Goal: Transaction & Acquisition: Purchase product/service

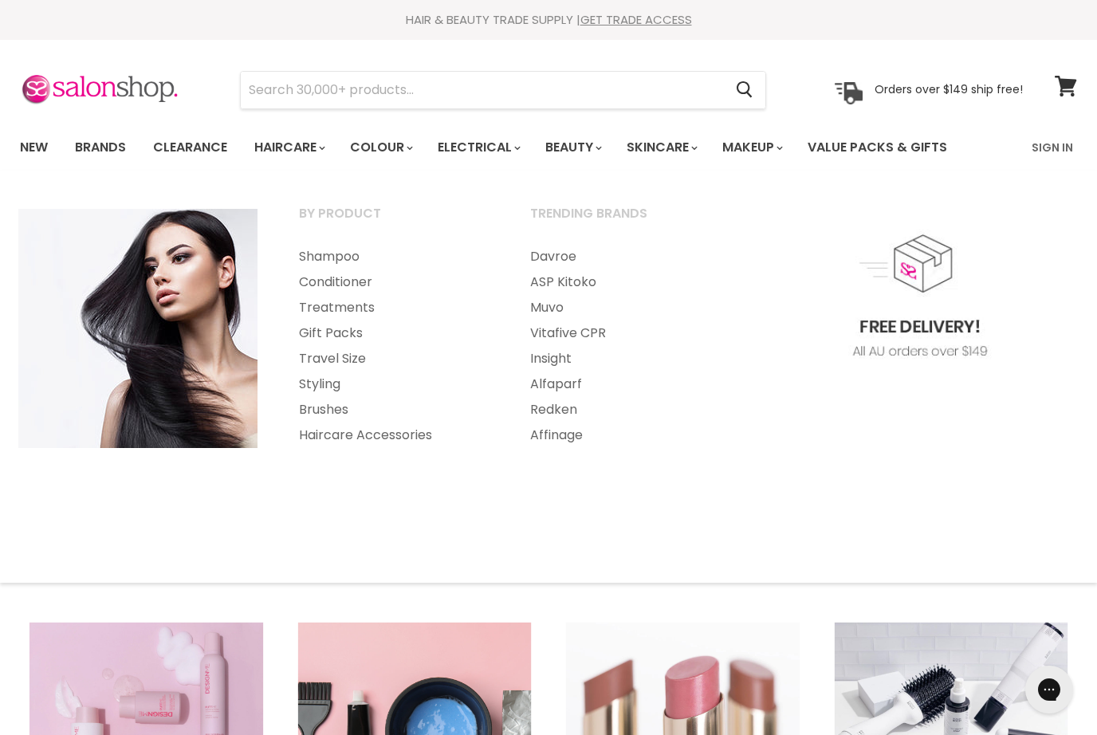
click at [321, 244] on link "Shampoo" at bounding box center [393, 257] width 228 height 26
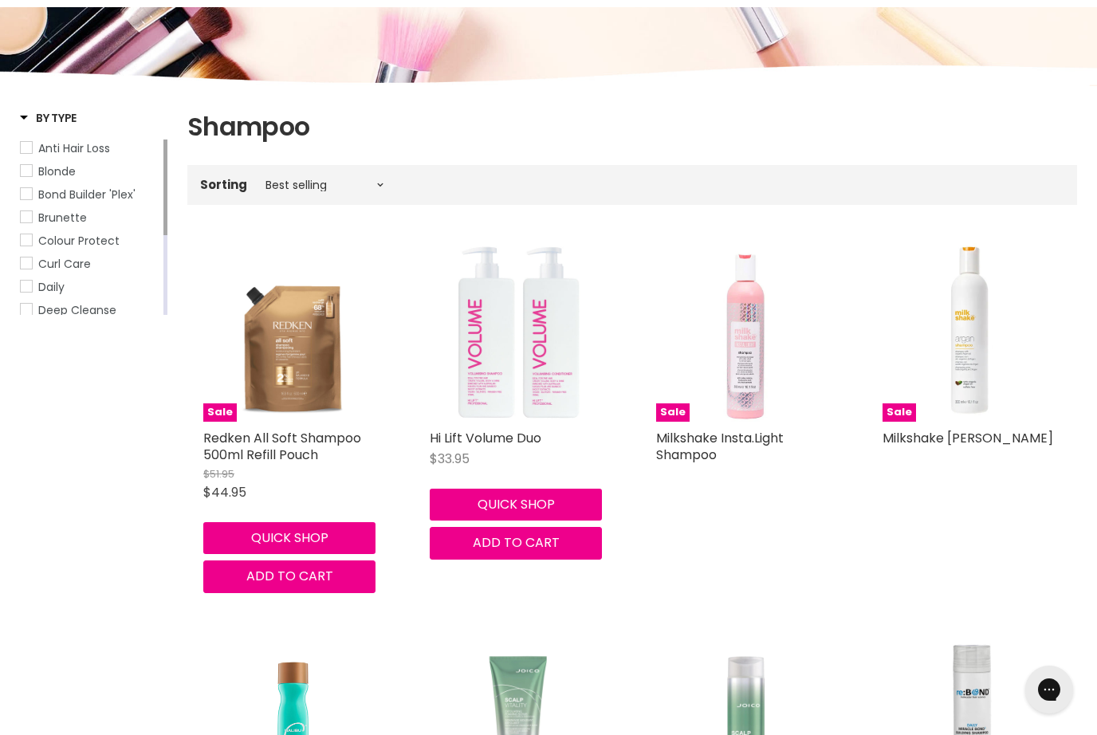
scroll to position [163, 0]
click at [27, 146] on span "Anti Hair Loss" at bounding box center [26, 148] width 11 height 11
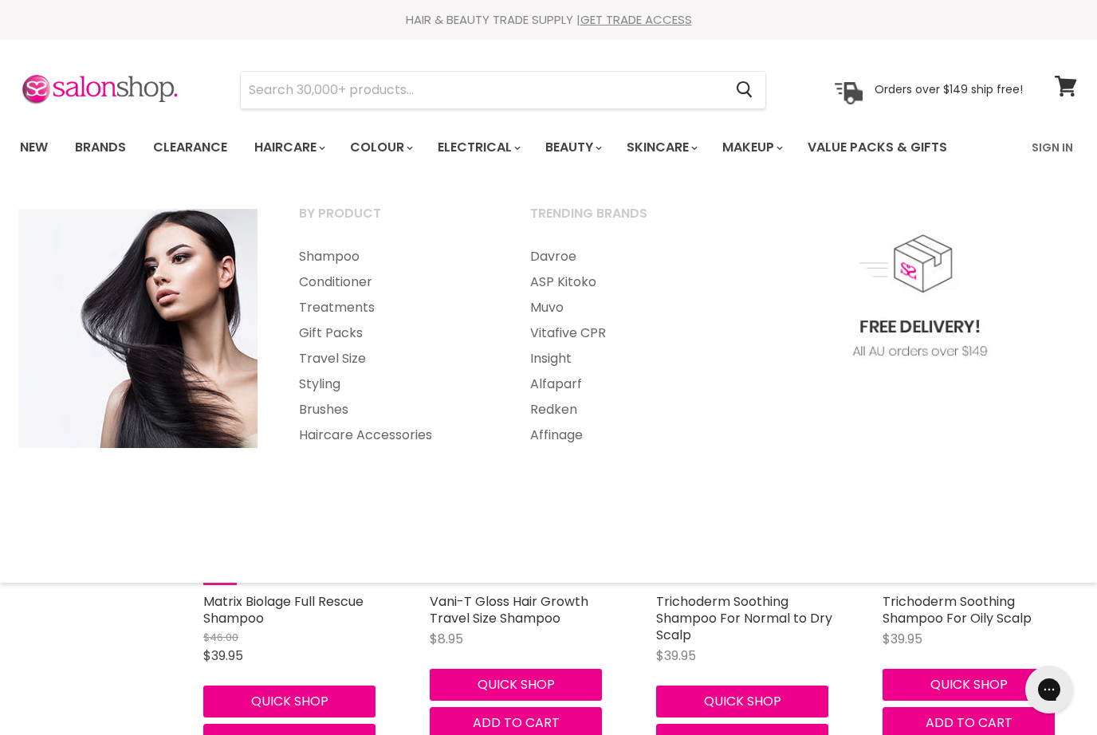
click at [326, 251] on link "Shampoo" at bounding box center [393, 257] width 228 height 26
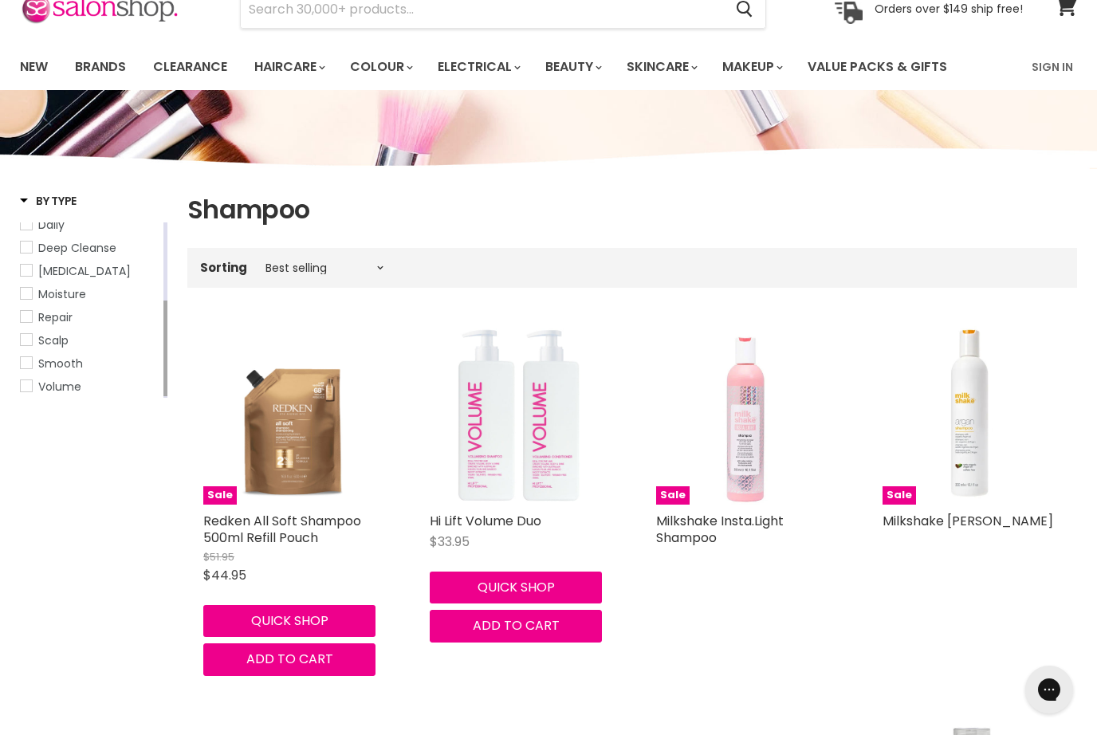
click at [21, 285] on link "Moisture" at bounding box center [90, 294] width 140 height 18
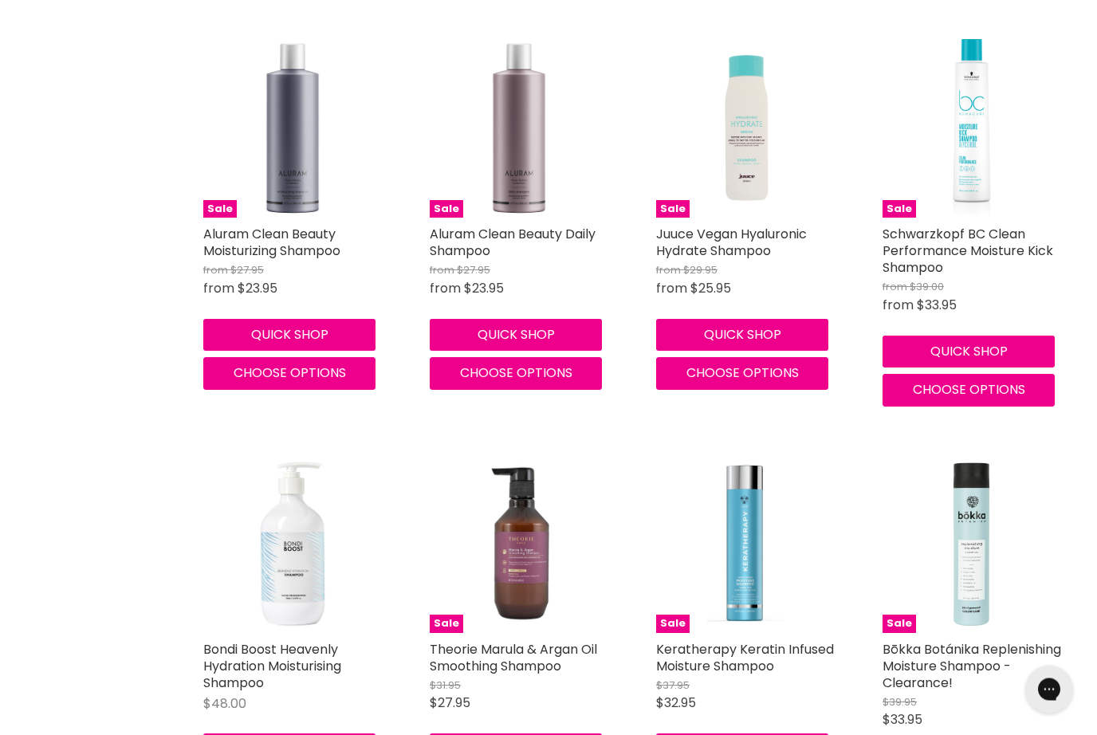
scroll to position [3608, 0]
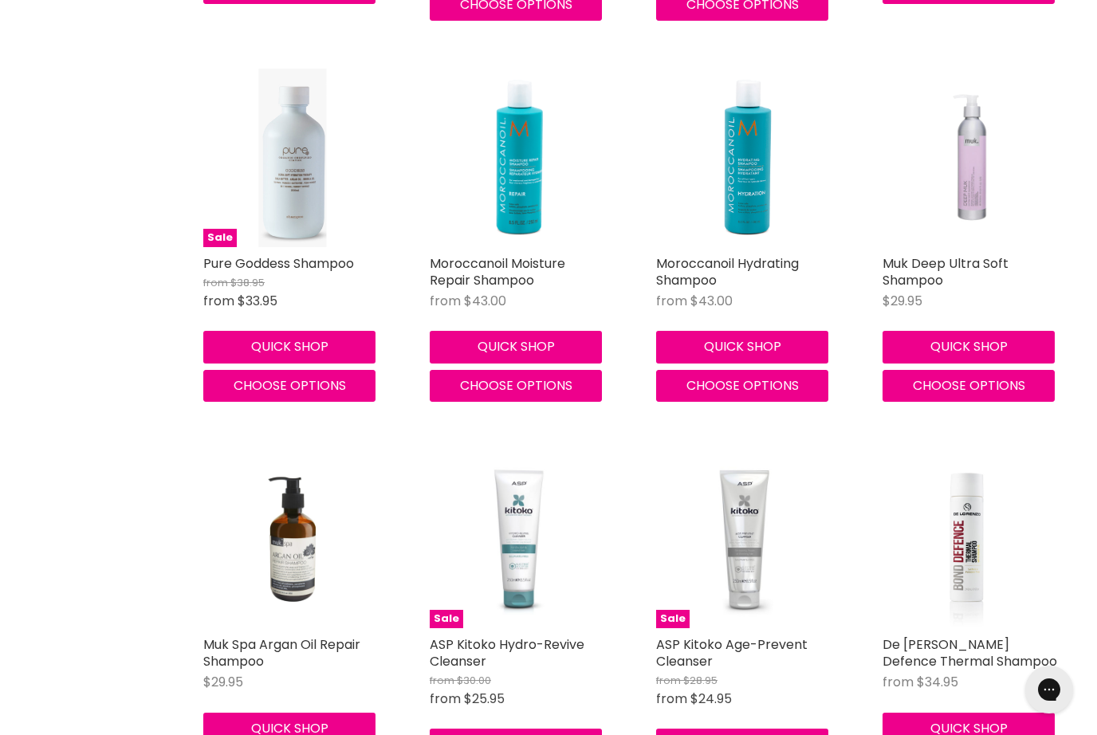
scroll to position [7935, 0]
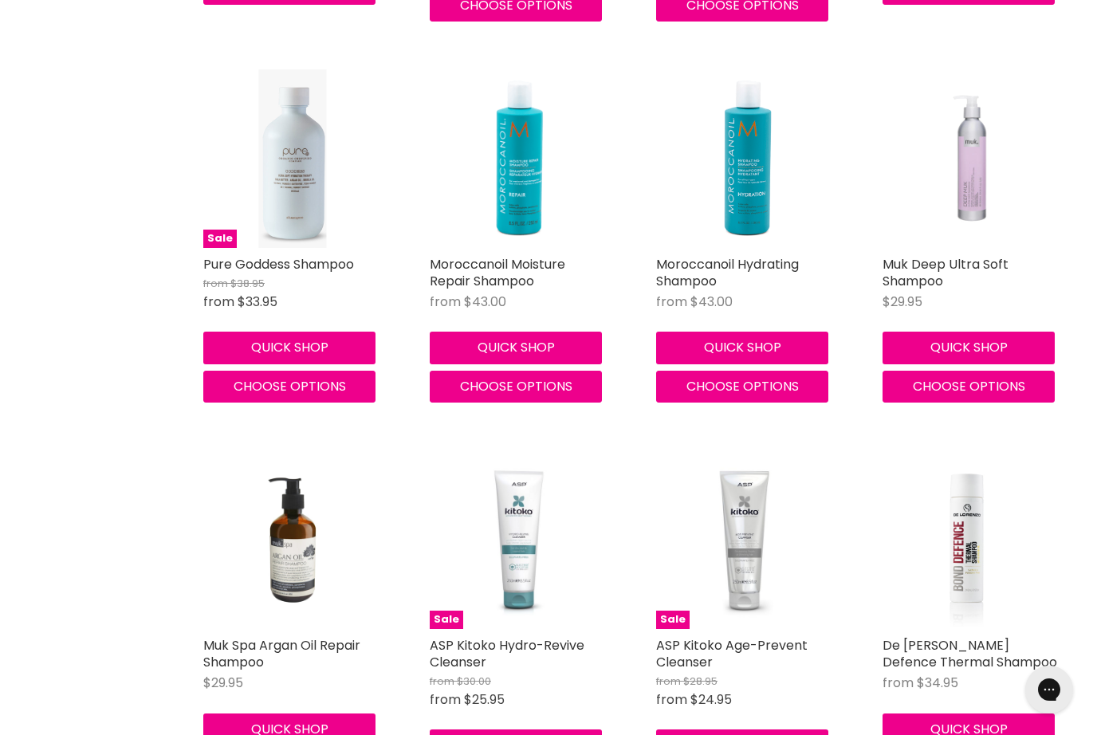
click at [757, 133] on img "Main content" at bounding box center [745, 158] width 179 height 179
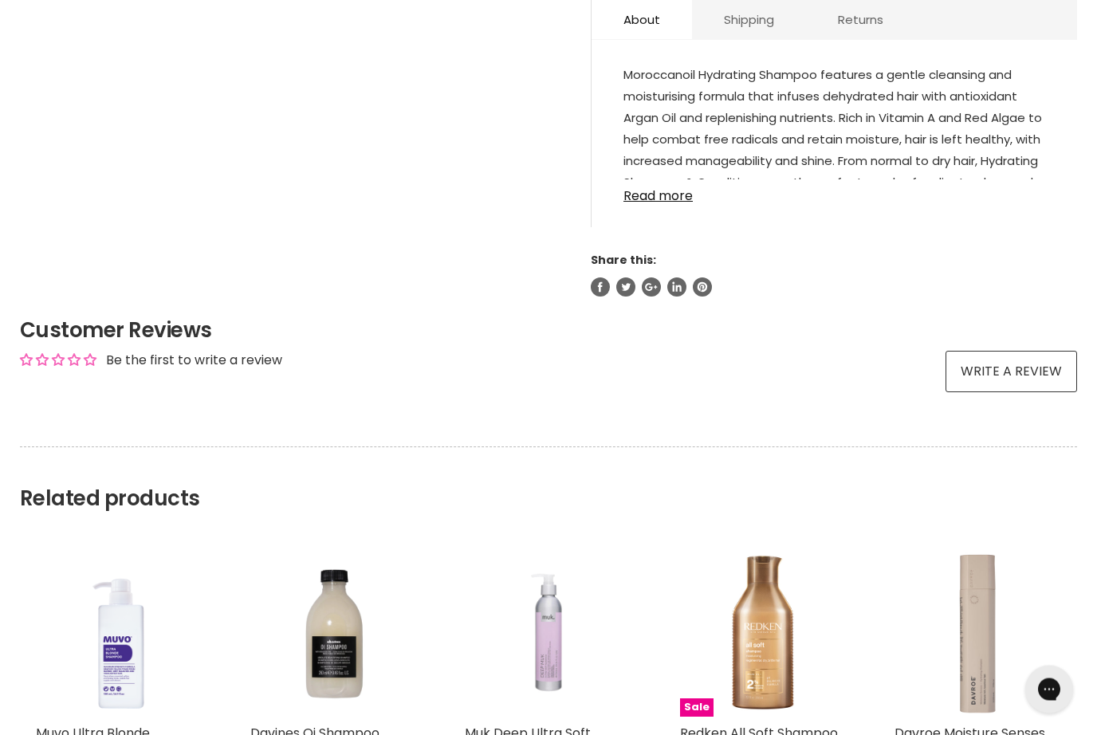
scroll to position [907, 0]
click at [650, 203] on link "Read more" at bounding box center [835, 191] width 422 height 24
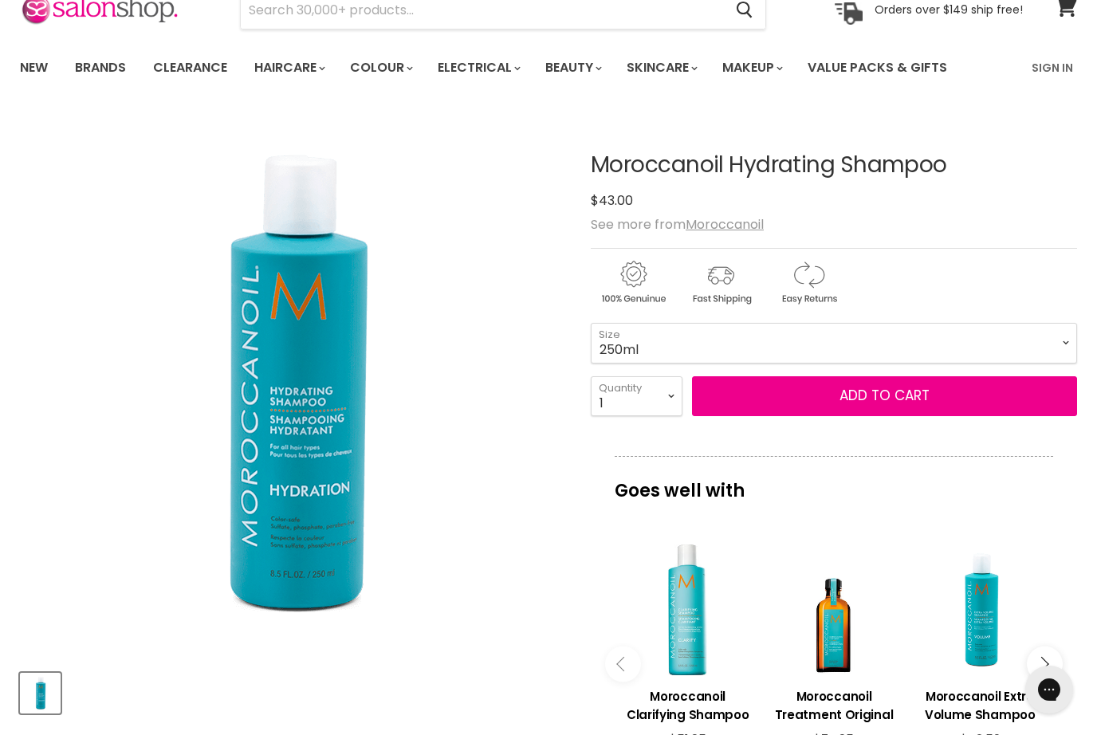
scroll to position [79, 0]
click at [890, 396] on span "Add to cart" at bounding box center [885, 396] width 90 height 19
click at [903, 404] on span "Add to cart" at bounding box center [885, 396] width 90 height 19
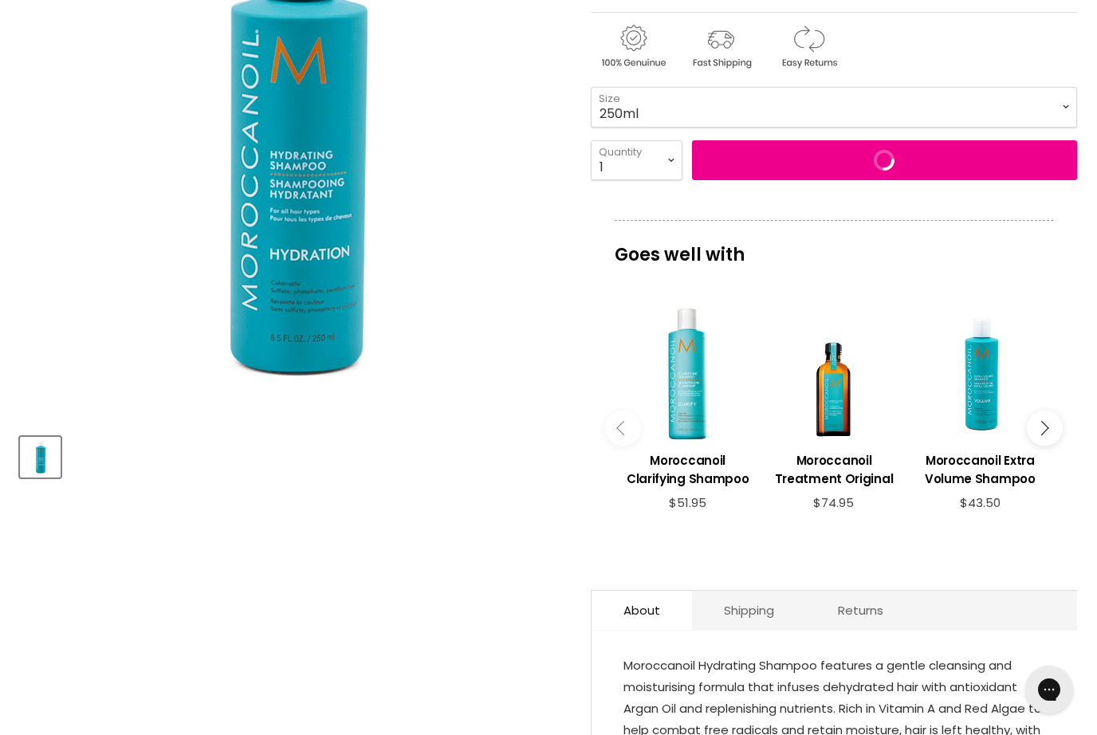
scroll to position [317, 0]
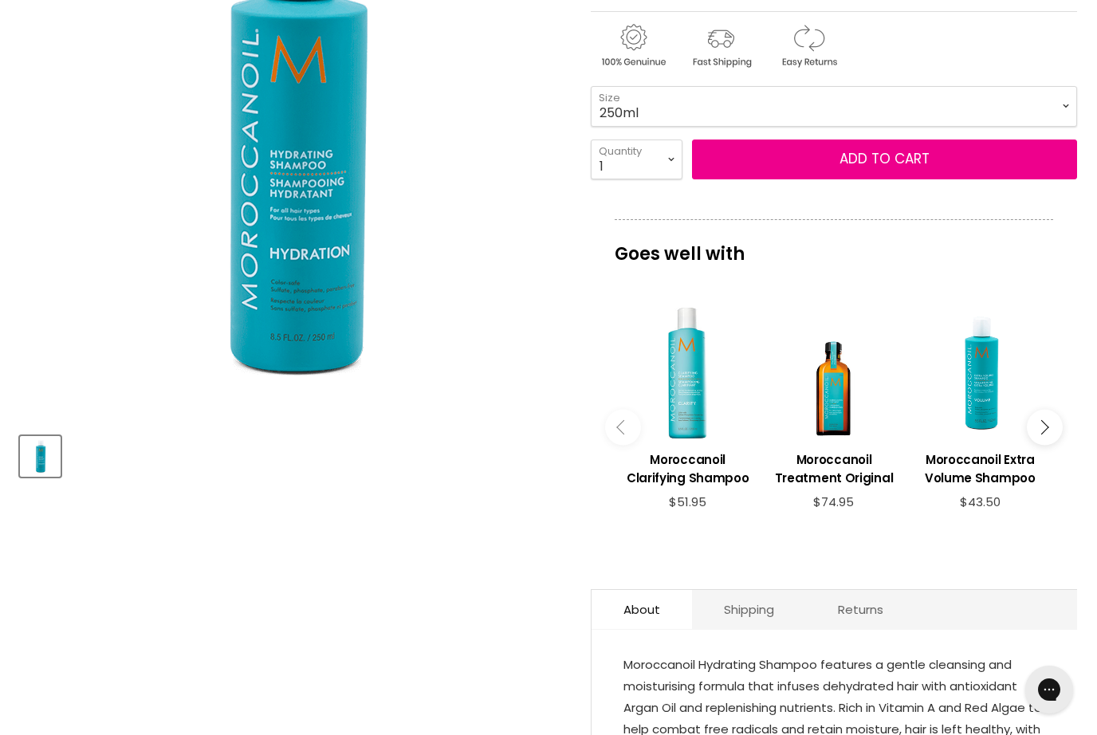
click at [990, 391] on div "Main content" at bounding box center [980, 373] width 130 height 130
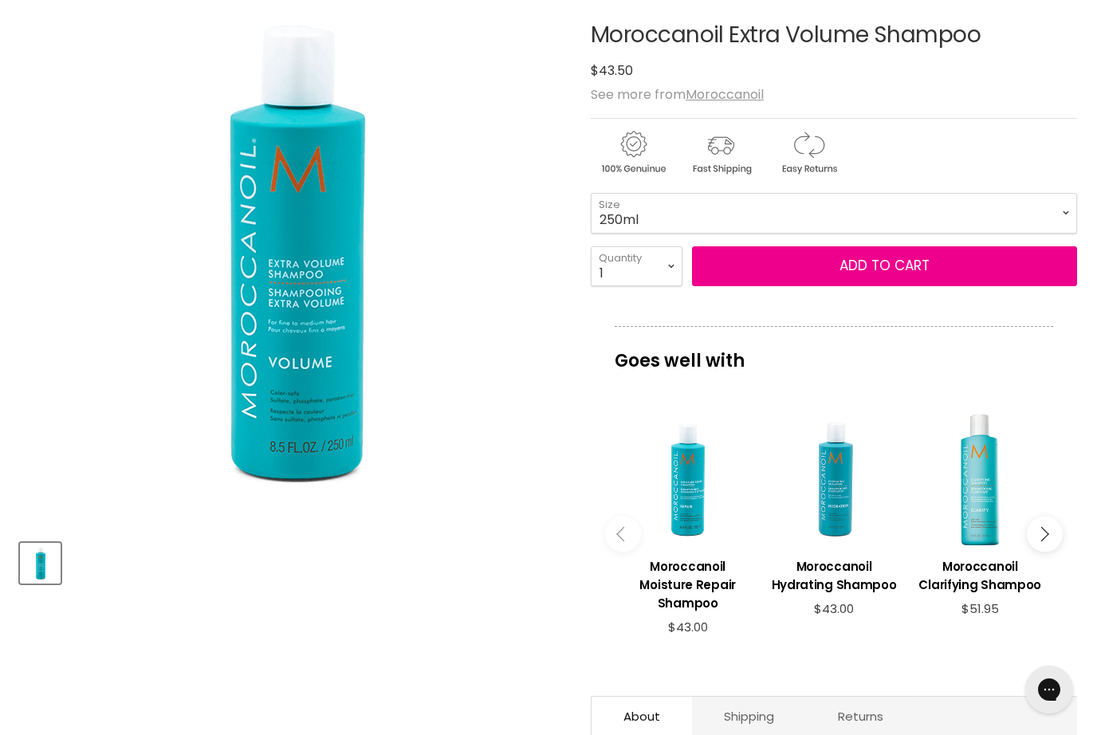
scroll to position [209, 0]
click at [874, 269] on span "Add to cart" at bounding box center [885, 266] width 90 height 19
click at [880, 273] on span "Add to cart" at bounding box center [885, 265] width 90 height 19
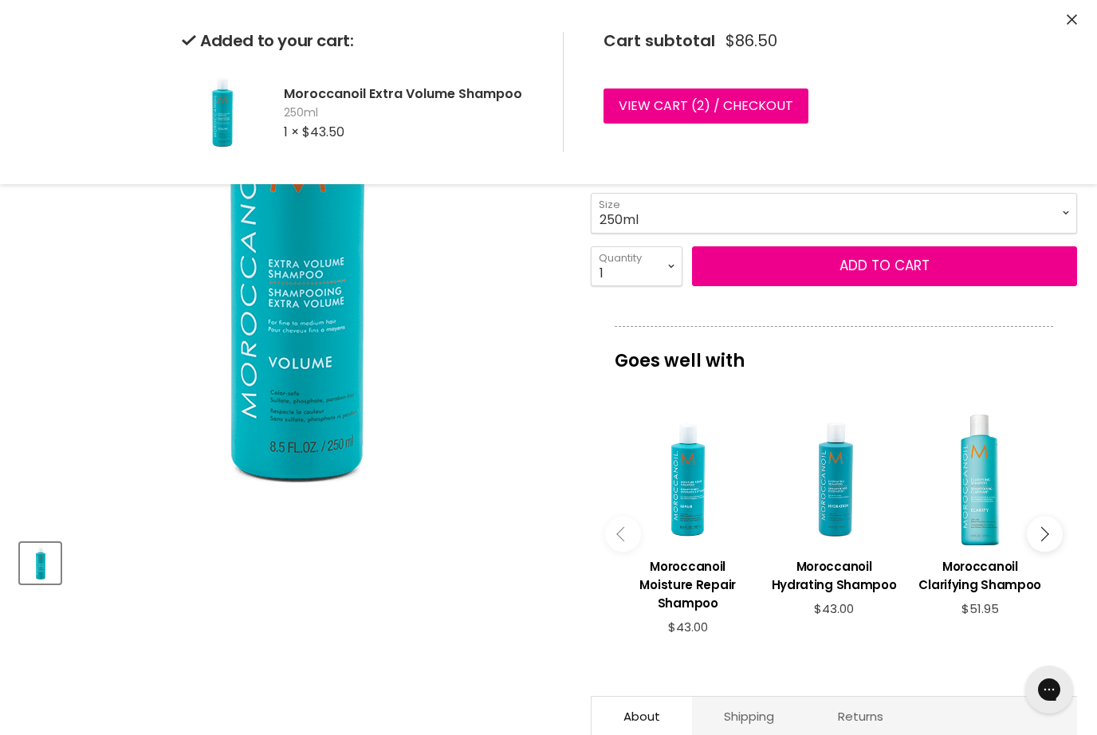
click at [118, 314] on img "Moroccanoil Extra Volume Shampoo image. Click or Scroll to Zoom." at bounding box center [292, 255] width 526 height 526
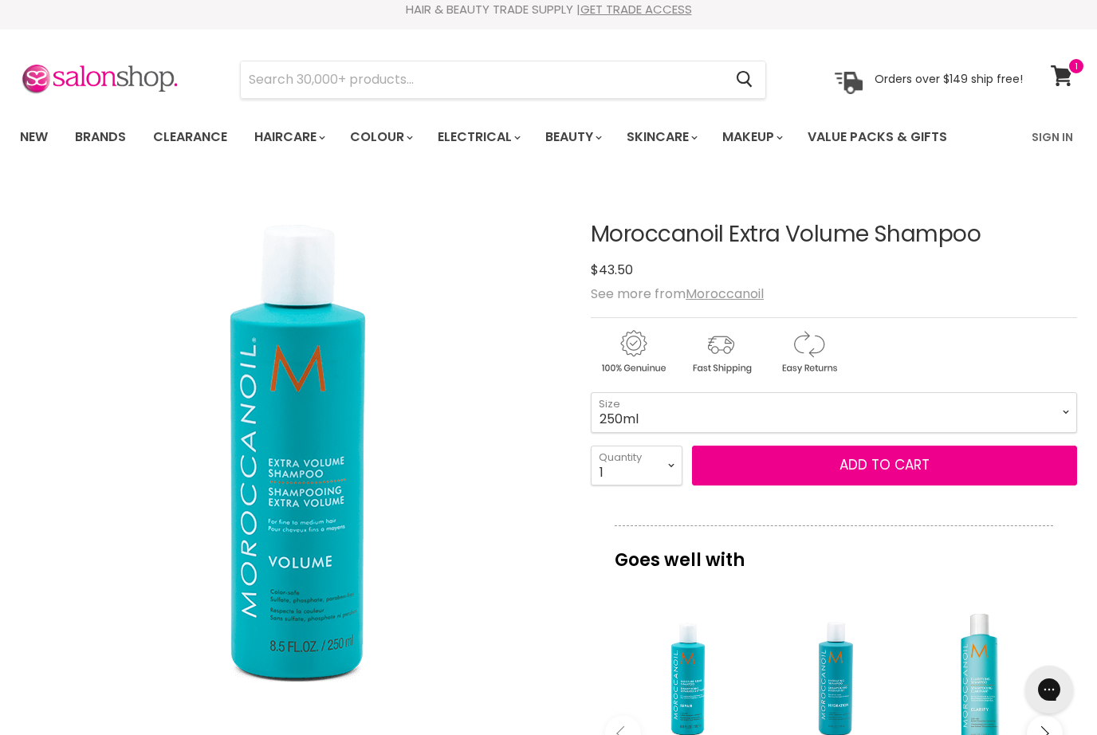
scroll to position [0, 0]
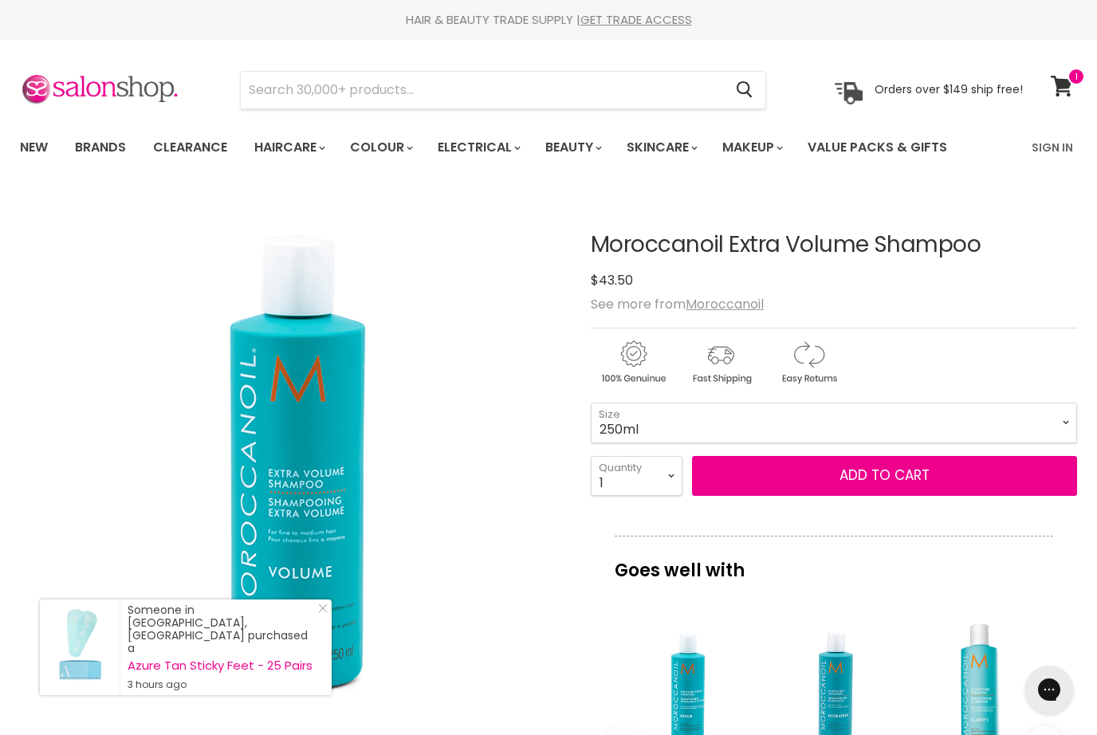
click at [1059, 371] on div "Main content" at bounding box center [834, 359] width 486 height 62
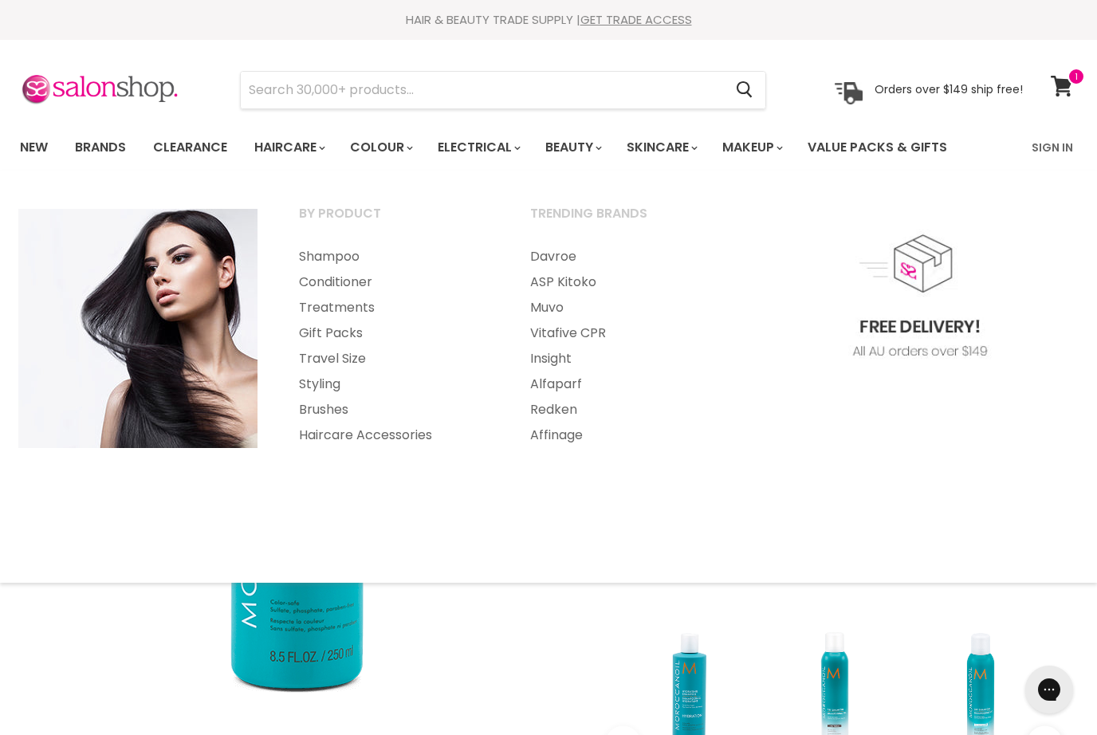
click at [83, 54] on section "Menu Cancel" at bounding box center [548, 82] width 1097 height 85
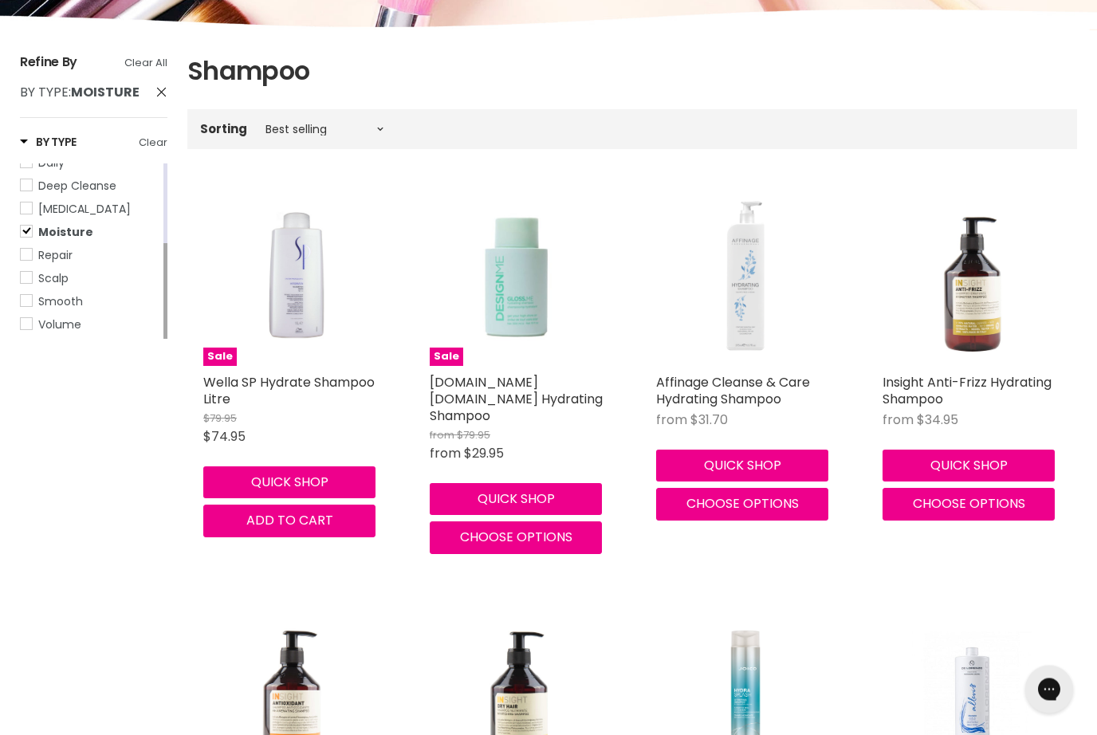
scroll to position [219, 0]
click at [26, 261] on link "Repair" at bounding box center [90, 255] width 140 height 18
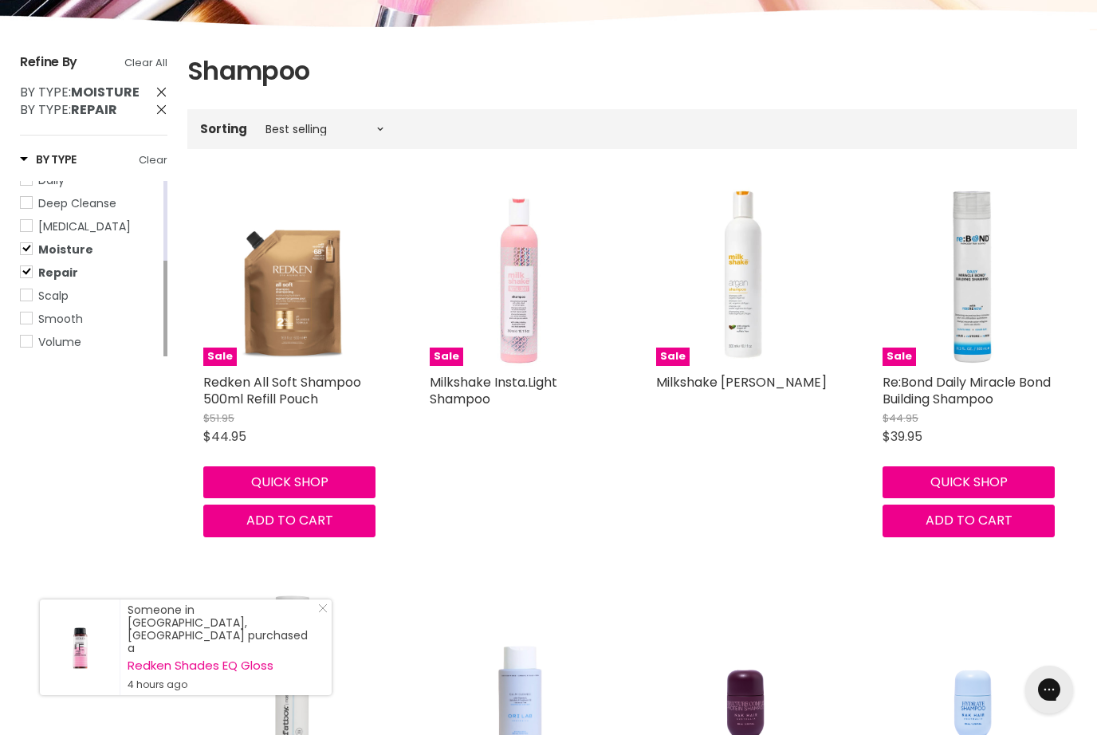
click at [29, 336] on span "Volume" at bounding box center [26, 341] width 11 height 11
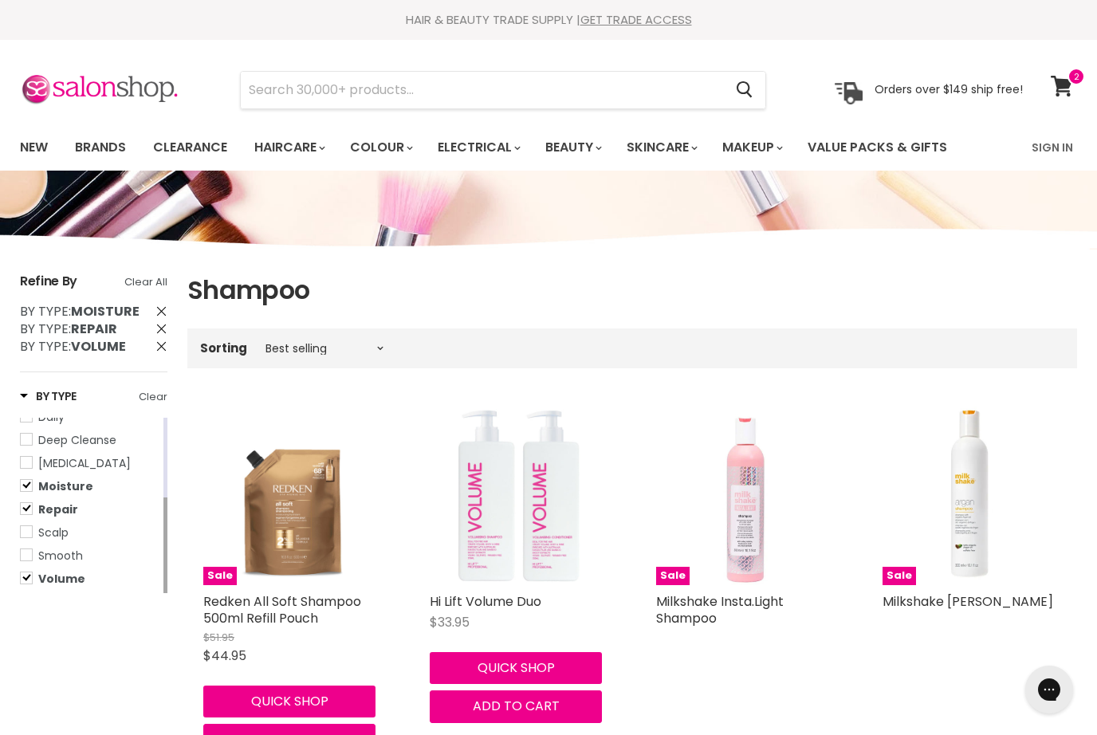
click at [97, 142] on link "Brands" at bounding box center [100, 147] width 75 height 33
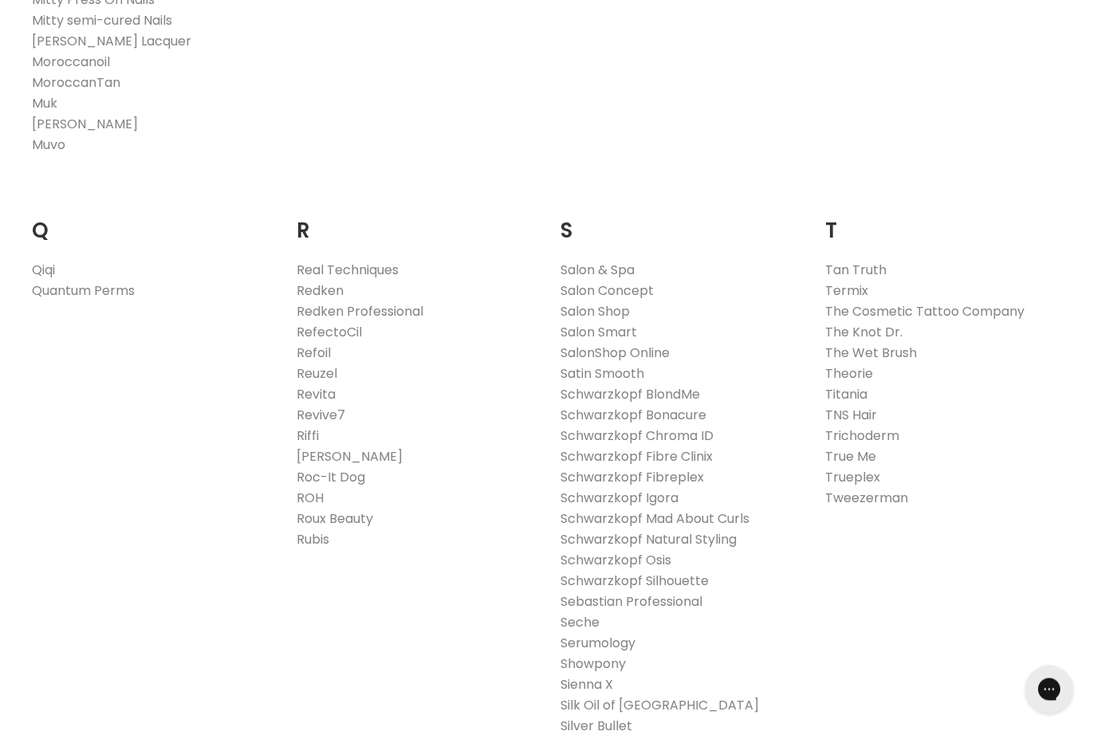
scroll to position [2282, 0]
click at [336, 286] on link "Redken" at bounding box center [320, 291] width 47 height 18
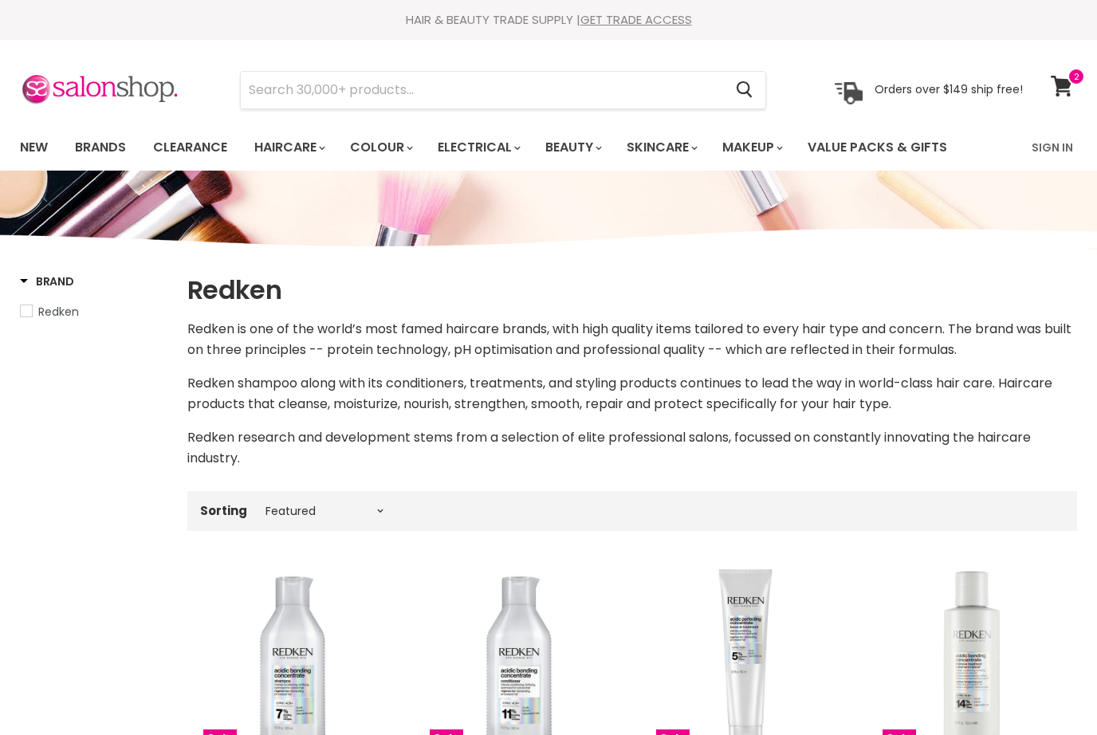
select select "manual"
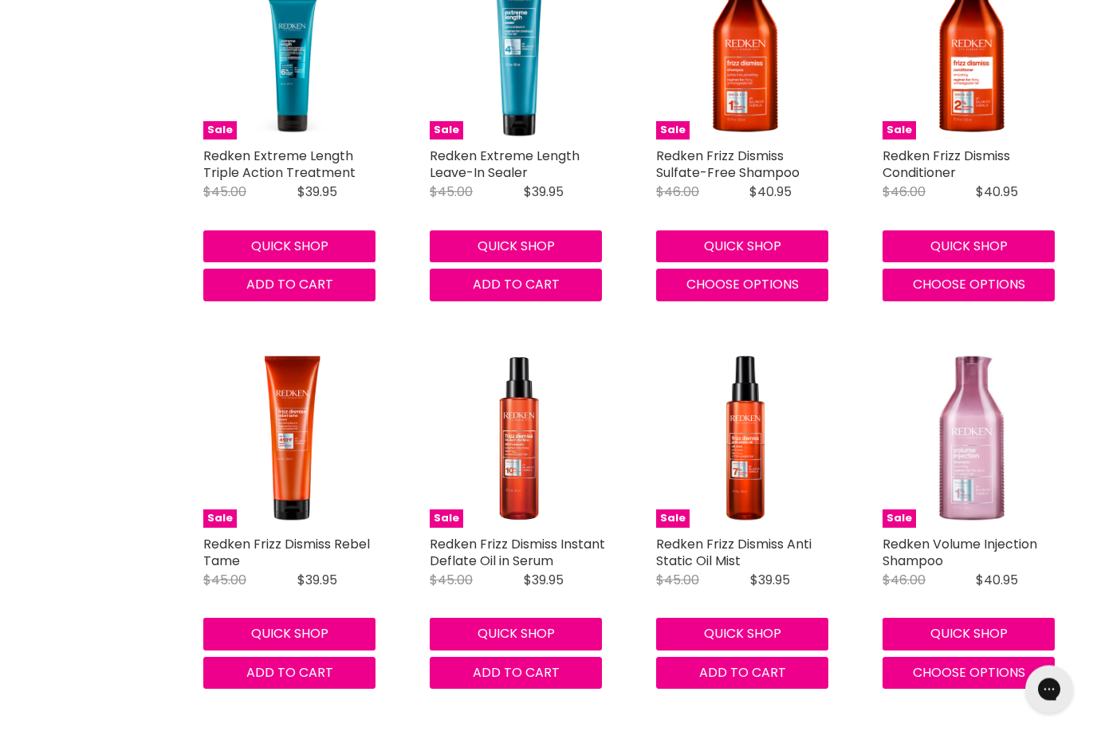
scroll to position [3018, 0]
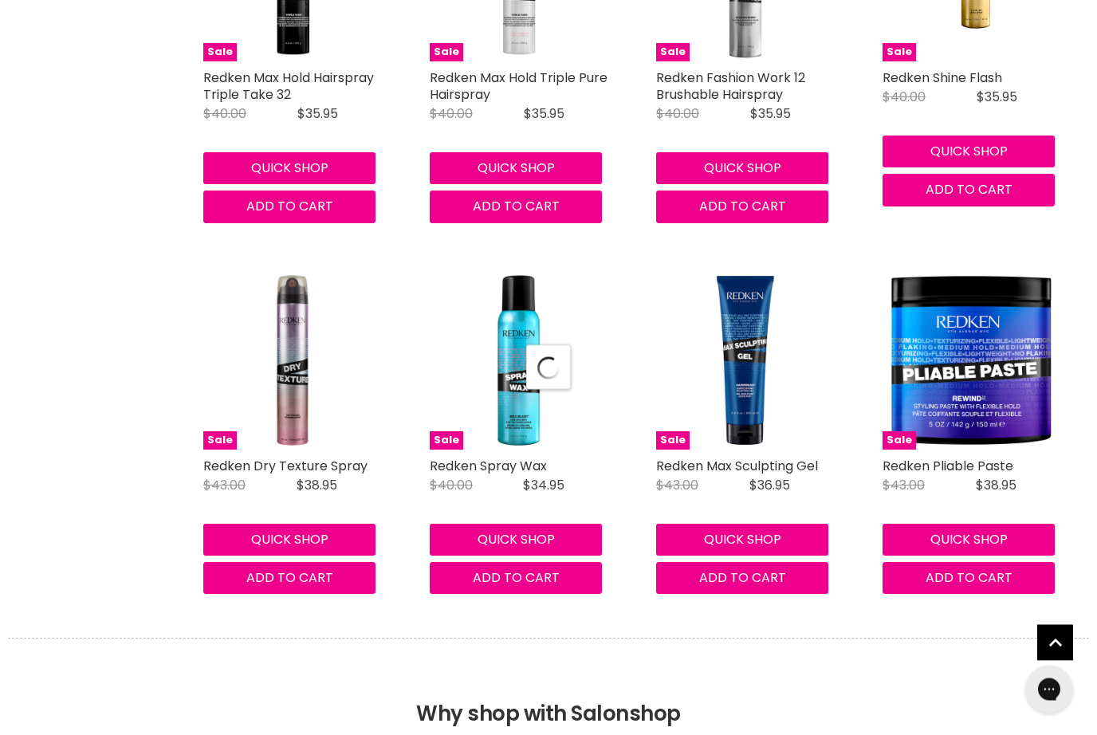
select select "manual"
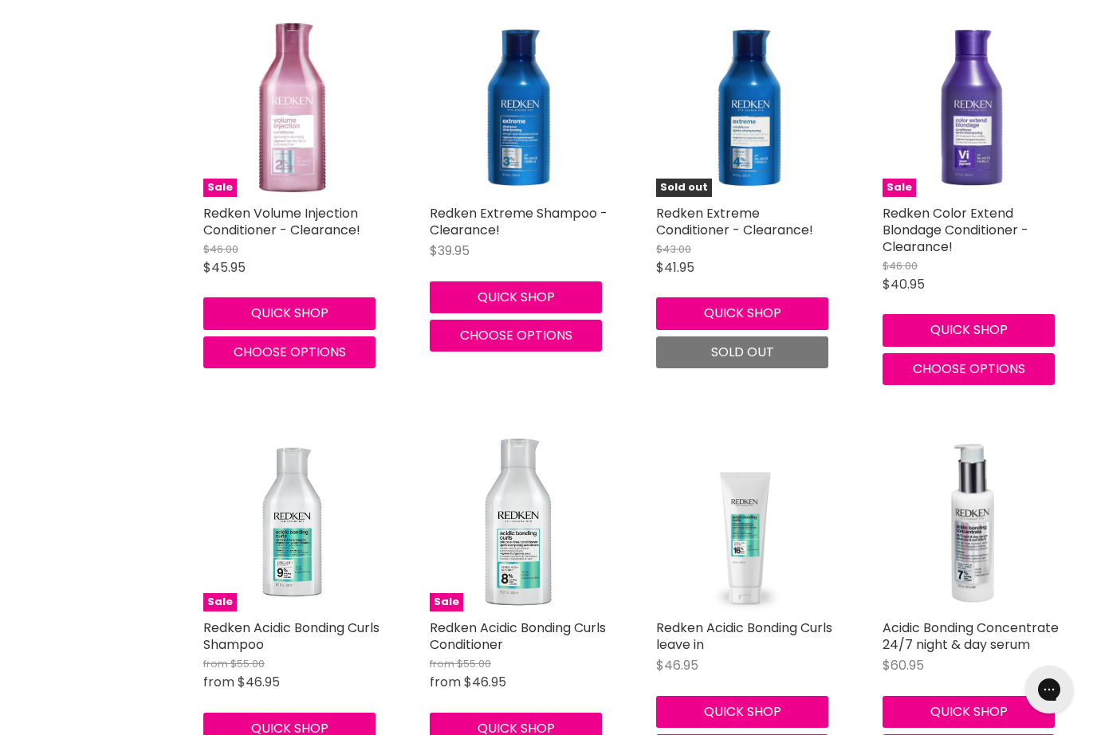
scroll to position [8084, 0]
